Goal: Register for event/course

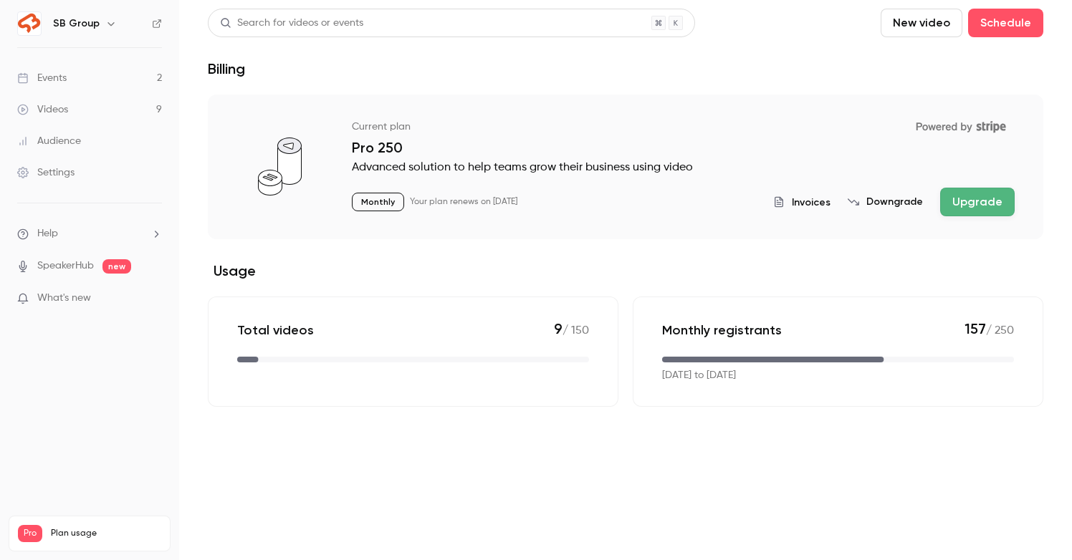
click at [101, 77] on link "Events 2" at bounding box center [89, 78] width 179 height 32
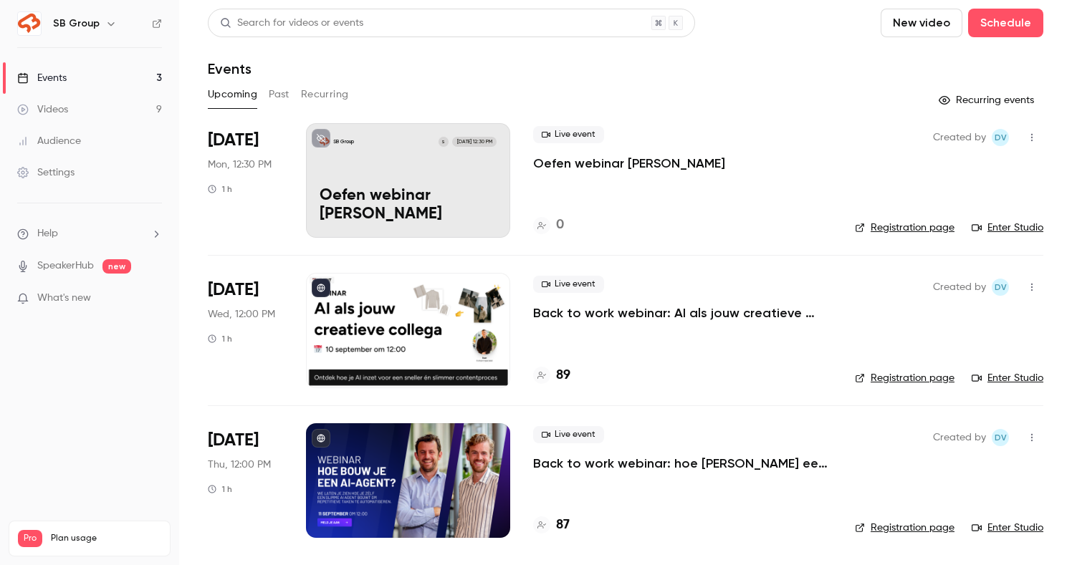
click at [424, 177] on div "SB Group S Sep 8, 12:30 PM Oefen webinar Patrick" at bounding box center [408, 180] width 204 height 115
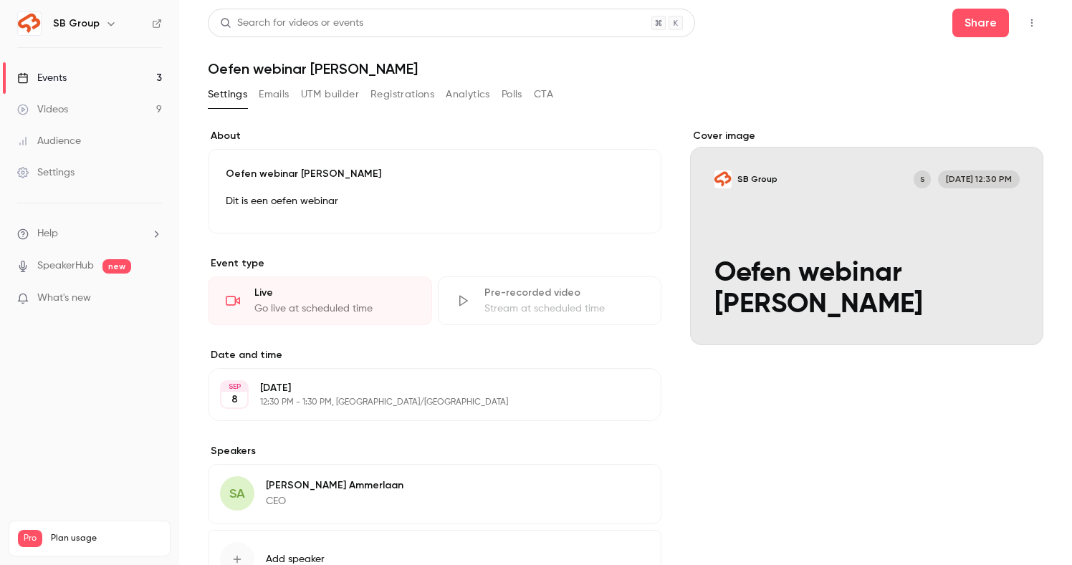
click at [153, 75] on link "Events 3" at bounding box center [89, 78] width 179 height 32
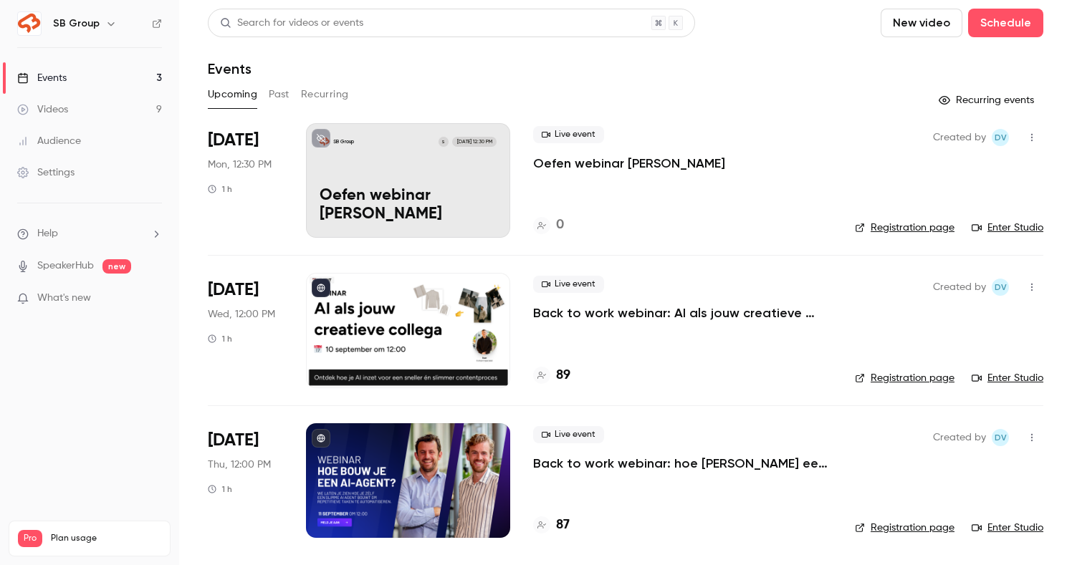
click at [1010, 226] on link "Enter Studio" at bounding box center [1008, 228] width 72 height 14
